Goal: Task Accomplishment & Management: Use online tool/utility

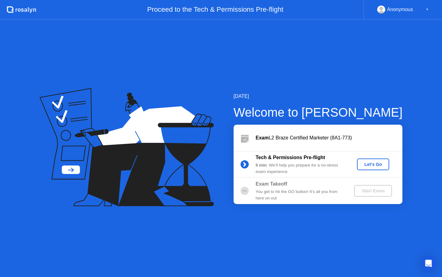
click at [367, 164] on div "Let's Go" at bounding box center [373, 164] width 27 height 5
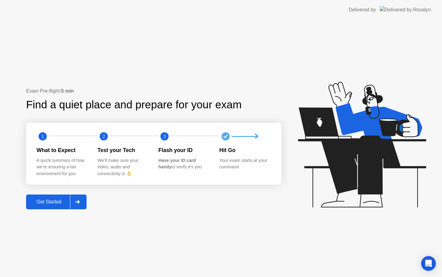
click at [54, 201] on div "Get Started" at bounding box center [49, 202] width 42 height 6
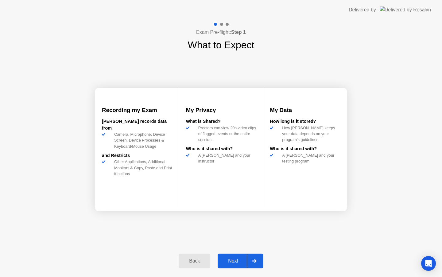
click at [243, 260] on div "Next" at bounding box center [233, 261] width 27 height 6
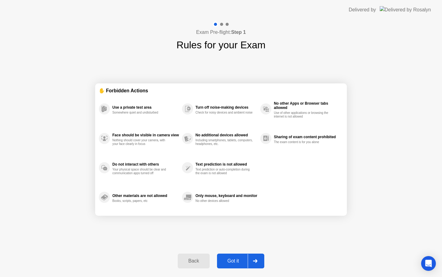
click at [245, 262] on div "Got it" at bounding box center [233, 261] width 29 height 6
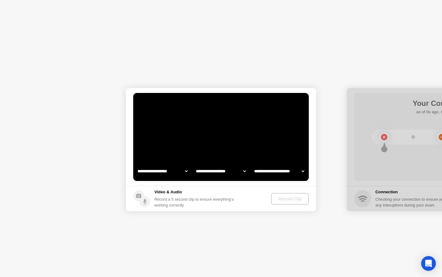
select select "**********"
select select "*******"
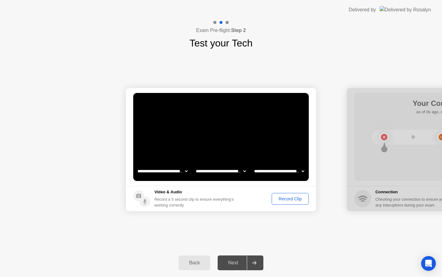
click at [291, 200] on div "Record Clip" at bounding box center [290, 198] width 33 height 5
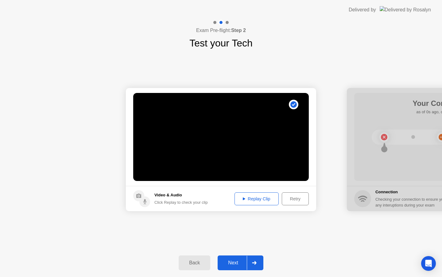
click at [261, 198] on div "Replay Clip" at bounding box center [257, 198] width 40 height 5
click at [304, 200] on div "Retry" at bounding box center [295, 198] width 23 height 5
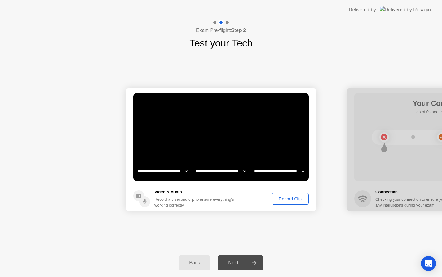
click at [297, 203] on button "Record Clip" at bounding box center [290, 199] width 37 height 12
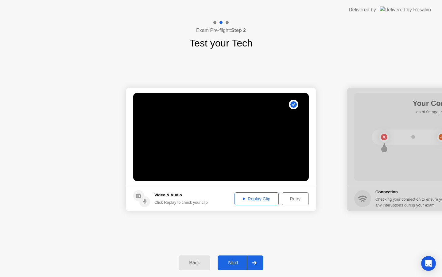
click at [266, 202] on button "Replay Clip" at bounding box center [257, 198] width 44 height 13
click at [297, 201] on div "Retry" at bounding box center [295, 198] width 23 height 5
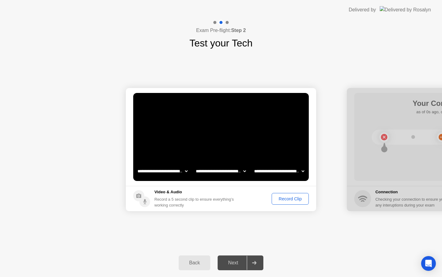
click at [297, 199] on div "Record Clip" at bounding box center [290, 198] width 33 height 5
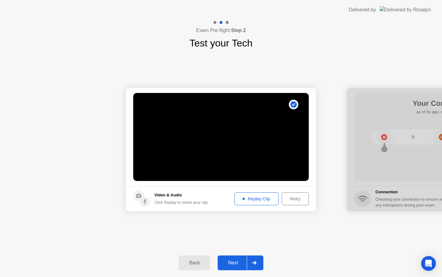
click at [271, 198] on div "Replay Clip" at bounding box center [257, 198] width 40 height 5
click at [229, 261] on div "Next" at bounding box center [233, 263] width 27 height 6
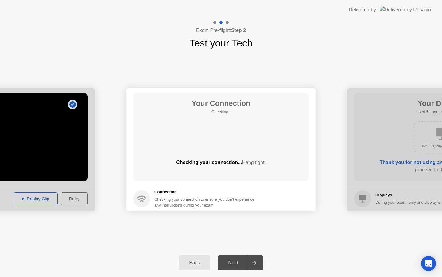
click at [48, 155] on div at bounding box center [0, 149] width 191 height 123
click at [36, 201] on div at bounding box center [0, 149] width 191 height 123
click at [71, 105] on div at bounding box center [0, 149] width 191 height 123
click at [90, 45] on div "Exam Pre-flight: Step 2 Test your Tech" at bounding box center [221, 35] width 442 height 31
click at [187, 257] on button "Back" at bounding box center [195, 262] width 32 height 15
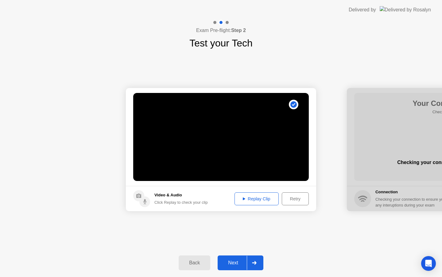
click at [291, 109] on div "Success Clip is correctly recorded." at bounding box center [295, 104] width 16 height 13
click at [293, 198] on div "Retry" at bounding box center [295, 198] width 23 height 5
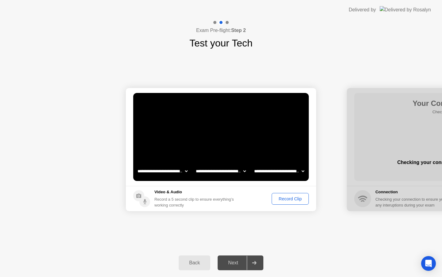
click at [289, 199] on div "Record Clip" at bounding box center [290, 198] width 33 height 5
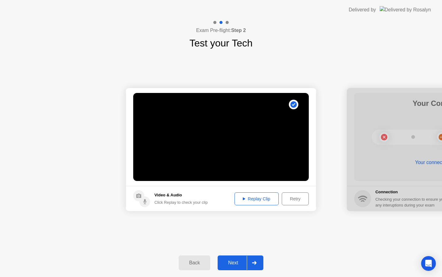
click at [267, 202] on button "Replay Clip" at bounding box center [257, 198] width 44 height 13
click at [235, 265] on div "Next" at bounding box center [233, 263] width 27 height 6
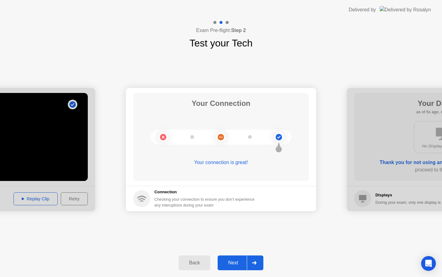
click at [237, 263] on div "Next" at bounding box center [233, 263] width 27 height 6
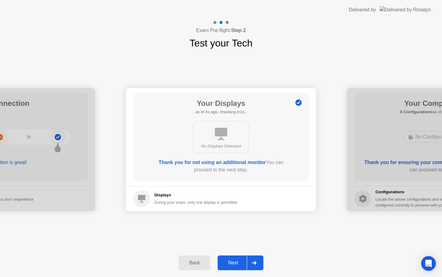
click at [230, 260] on div "Next" at bounding box center [233, 263] width 27 height 6
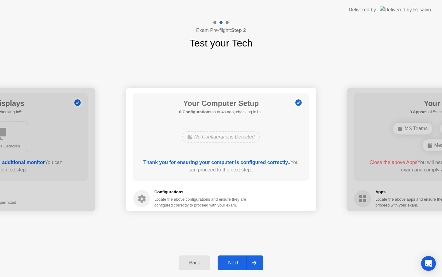
click at [235, 265] on div "Next" at bounding box center [233, 263] width 27 height 6
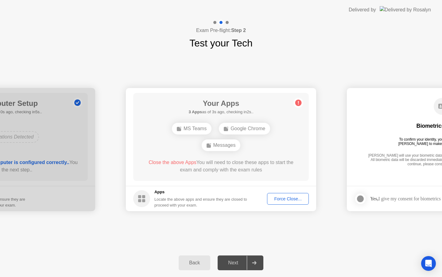
click at [197, 260] on div "Back" at bounding box center [195, 263] width 28 height 6
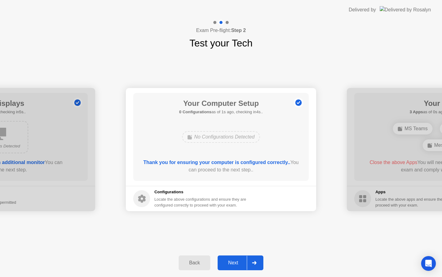
click at [238, 256] on button "Next" at bounding box center [241, 262] width 46 height 15
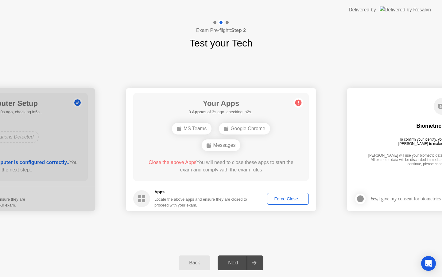
click at [283, 199] on div "Force Close..." at bounding box center [287, 198] width 37 height 5
click at [278, 199] on div "Force Close..." at bounding box center [287, 198] width 37 height 5
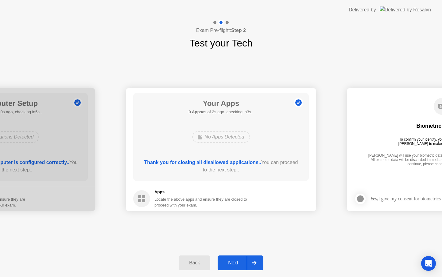
click at [224, 262] on div "Next" at bounding box center [233, 263] width 27 height 6
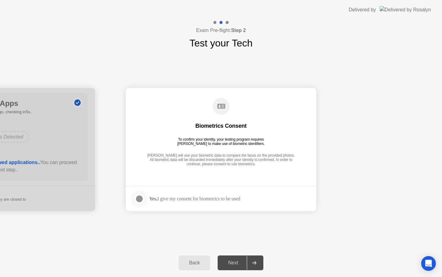
click at [224, 262] on div "Next" at bounding box center [233, 263] width 27 height 6
click at [230, 261] on div "Next" at bounding box center [233, 263] width 27 height 6
click at [139, 198] on div at bounding box center [139, 198] width 7 height 7
click at [229, 265] on div "Next" at bounding box center [233, 263] width 27 height 6
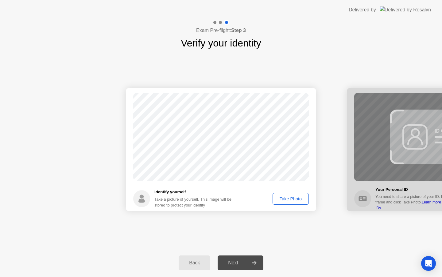
click at [296, 203] on button "Take Photo" at bounding box center [291, 199] width 36 height 12
click at [296, 198] on div "Retake" at bounding box center [295, 198] width 24 height 5
click at [296, 198] on div "Take Photo" at bounding box center [291, 198] width 32 height 5
click at [296, 195] on button "Retake" at bounding box center [295, 199] width 28 height 12
click at [295, 197] on div "Take Photo" at bounding box center [291, 198] width 32 height 5
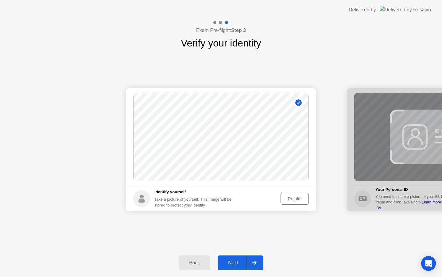
click at [286, 196] on div "Retake" at bounding box center [295, 198] width 24 height 5
click at [286, 196] on div "Take Photo" at bounding box center [291, 198] width 32 height 5
click at [294, 202] on button "Retake" at bounding box center [295, 199] width 28 height 12
click at [294, 202] on button "Take Photo" at bounding box center [291, 199] width 36 height 12
click at [294, 202] on button "Retake" at bounding box center [295, 199] width 28 height 12
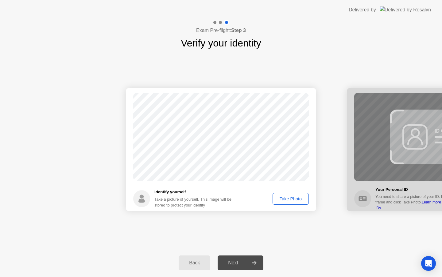
click at [294, 202] on button "Take Photo" at bounding box center [291, 199] width 36 height 12
click at [240, 261] on div "Next" at bounding box center [233, 263] width 27 height 6
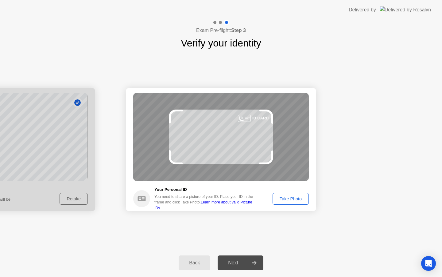
click at [285, 199] on div "Take Photo" at bounding box center [291, 198] width 32 height 5
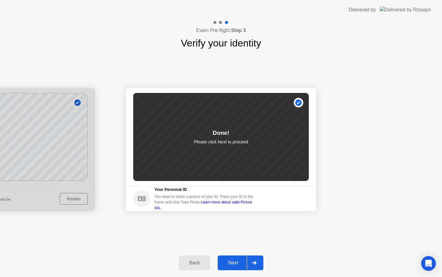
click at [238, 263] on div "Next" at bounding box center [233, 263] width 27 height 6
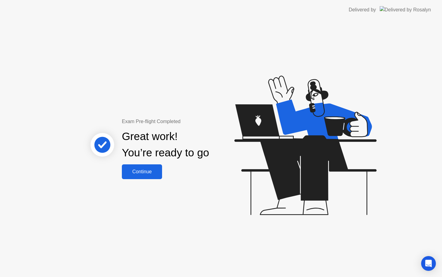
click at [147, 175] on button "Continue" at bounding box center [142, 171] width 40 height 15
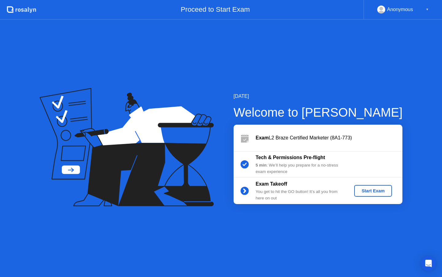
click at [375, 192] on div "Start Exam" at bounding box center [373, 190] width 33 height 5
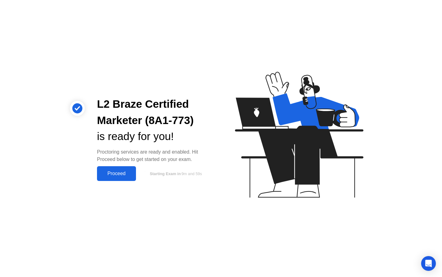
click at [118, 179] on button "Proceed" at bounding box center [116, 173] width 39 height 15
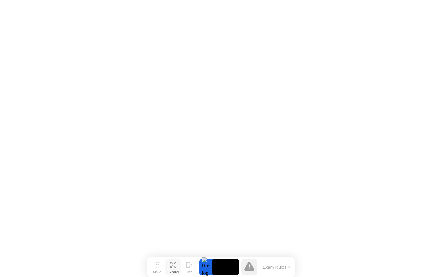
click at [174, 266] on icon at bounding box center [174, 264] width 6 height 6
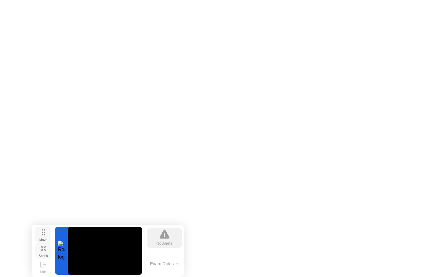
drag, startPoint x: 159, startPoint y: 230, endPoint x: 43, endPoint y: 230, distance: 115.8
click at [43, 230] on icon at bounding box center [43, 232] width 3 height 6
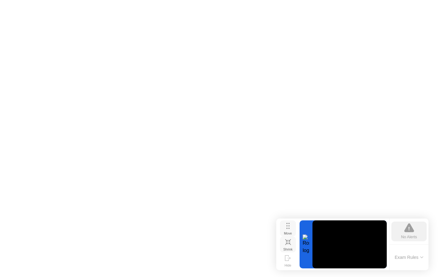
drag, startPoint x: 42, startPoint y: 230, endPoint x: 287, endPoint y: 223, distance: 245.0
click at [287, 223] on circle at bounding box center [287, 222] width 1 height 1
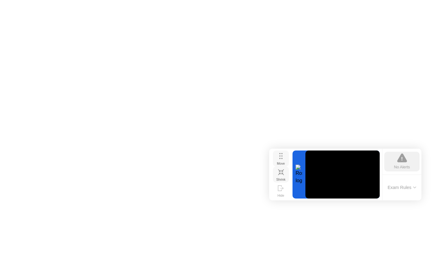
drag, startPoint x: 289, startPoint y: 225, endPoint x: 279, endPoint y: 134, distance: 91.5
click at [281, 155] on circle at bounding box center [281, 155] width 1 height 1
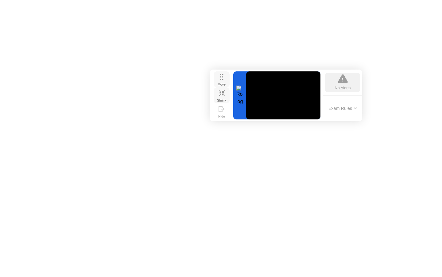
drag, startPoint x: 279, startPoint y: 134, endPoint x: 222, endPoint y: 74, distance: 82.8
click at [222, 74] on circle at bounding box center [222, 74] width 1 height 1
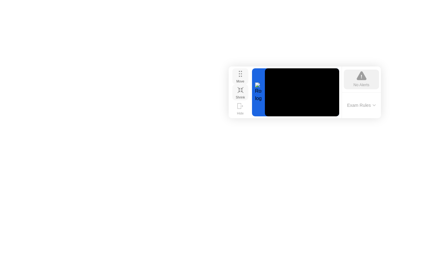
drag, startPoint x: 222, startPoint y: 79, endPoint x: 240, endPoint y: 76, distance: 19.0
click at [240, 76] on icon at bounding box center [240, 74] width 3 height 6
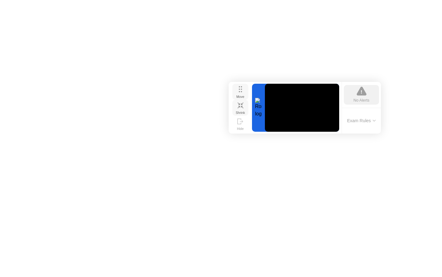
drag, startPoint x: 240, startPoint y: 77, endPoint x: 240, endPoint y: 92, distance: 14.7
click at [240, 95] on div "Move" at bounding box center [241, 97] width 8 height 4
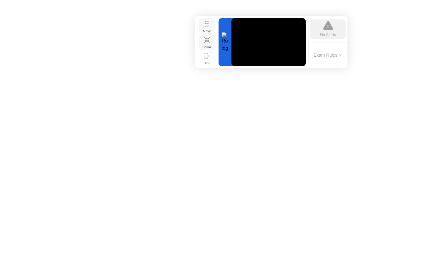
drag, startPoint x: 239, startPoint y: 90, endPoint x: 205, endPoint y: 26, distance: 72.7
click at [206, 25] on icon at bounding box center [207, 24] width 3 height 6
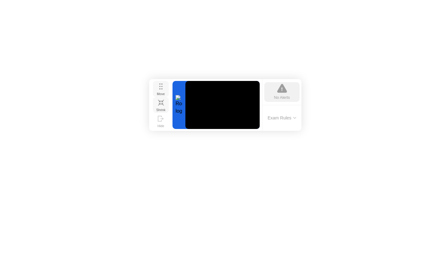
drag, startPoint x: 203, startPoint y: 26, endPoint x: 158, endPoint y: 88, distance: 77.6
click at [158, 88] on button "Move" at bounding box center [161, 89] width 16 height 16
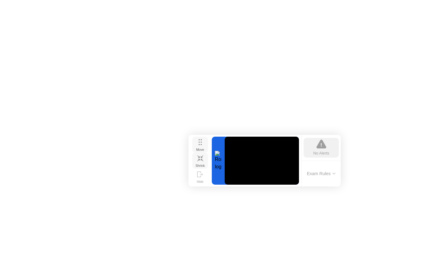
drag, startPoint x: 158, startPoint y: 84, endPoint x: 198, endPoint y: 139, distance: 68.1
click at [198, 139] on button "Move" at bounding box center [200, 144] width 16 height 16
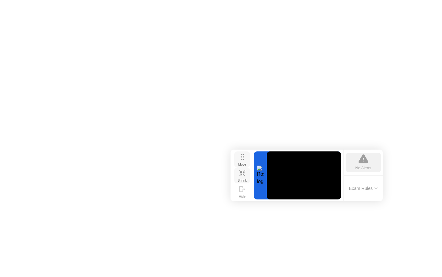
drag, startPoint x: 200, startPoint y: 146, endPoint x: 242, endPoint y: 161, distance: 44.6
click at [242, 162] on div "Move" at bounding box center [242, 164] width 8 height 4
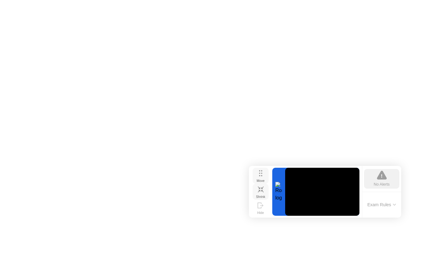
drag, startPoint x: 242, startPoint y: 160, endPoint x: 260, endPoint y: 175, distance: 24.2
click at [260, 176] on button "Move" at bounding box center [261, 175] width 16 height 16
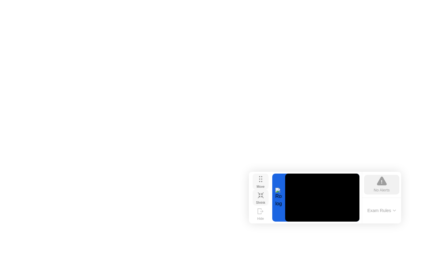
drag, startPoint x: 261, startPoint y: 172, endPoint x: 261, endPoint y: 178, distance: 5.8
click at [261, 178] on icon at bounding box center [260, 179] width 3 height 6
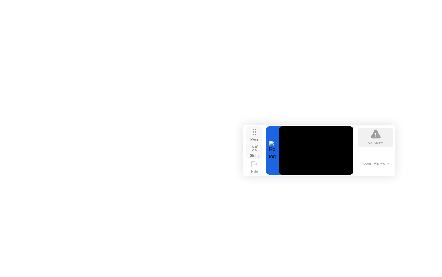
drag, startPoint x: 261, startPoint y: 180, endPoint x: 254, endPoint y: 133, distance: 47.5
click at [254, 133] on icon at bounding box center [254, 132] width 3 height 6
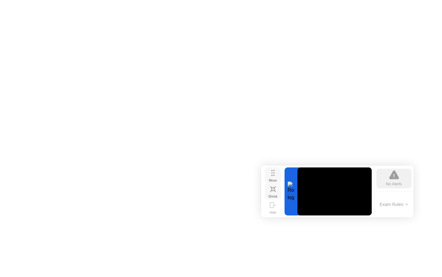
drag, startPoint x: 257, startPoint y: 136, endPoint x: 272, endPoint y: 176, distance: 41.9
click at [272, 178] on div "Move" at bounding box center [273, 180] width 8 height 4
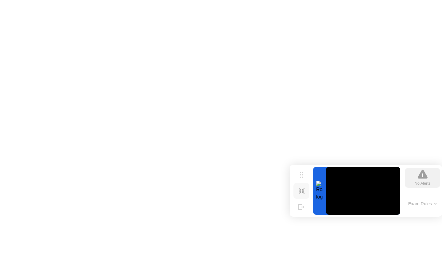
drag, startPoint x: 272, startPoint y: 175, endPoint x: 346, endPoint y: 175, distance: 73.4
click at [346, 175] on div "Move Shrink Hide No Alerts Exam Rules" at bounding box center [366, 191] width 152 height 52
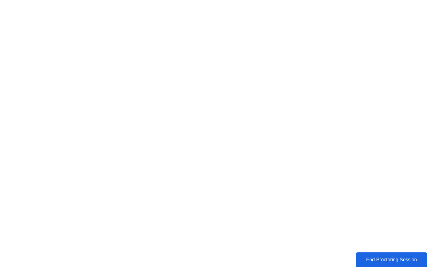
click at [363, 257] on div "End Proctoring Session" at bounding box center [392, 260] width 68 height 6
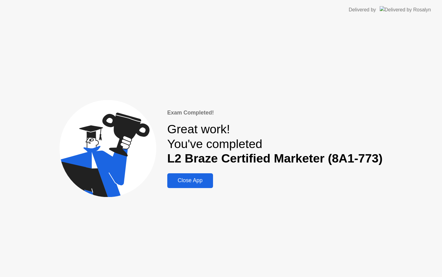
click at [195, 183] on div "Close App" at bounding box center [190, 180] width 42 height 6
